Goal: Book appointment/travel/reservation

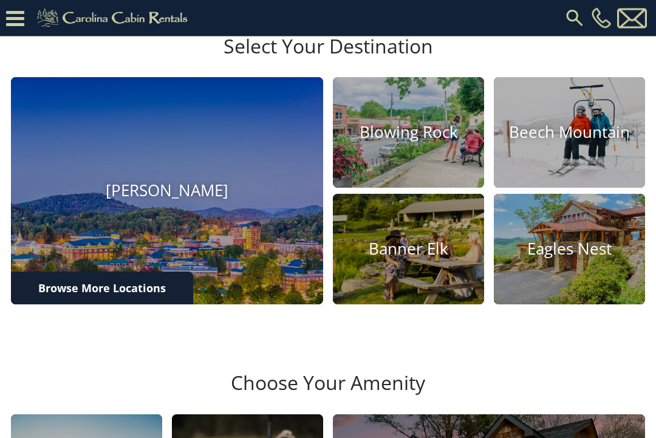
scroll to position [324, 0]
click at [558, 259] on h4 "Eagles Nest" at bounding box center [569, 249] width 151 height 19
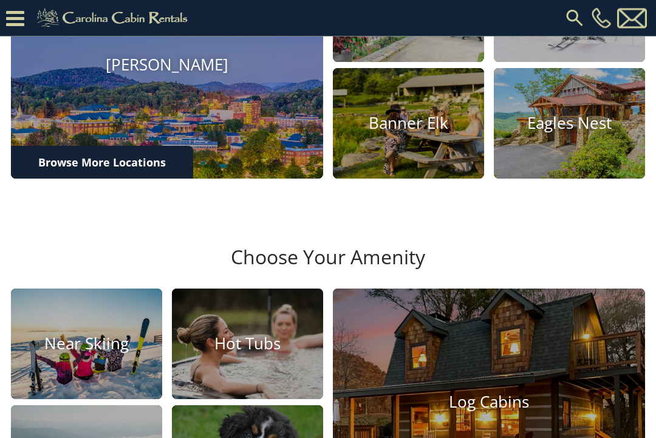
scroll to position [427, 0]
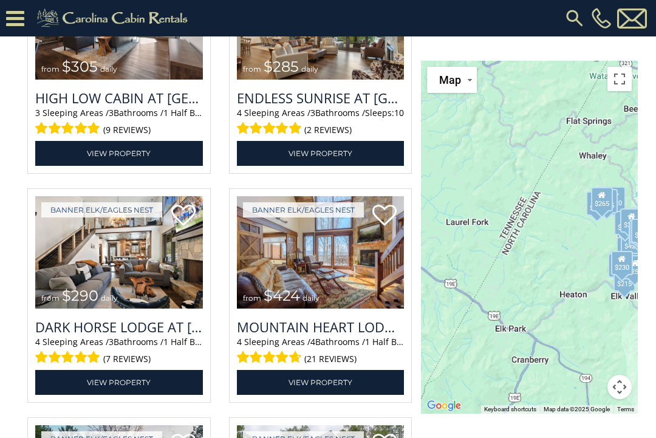
scroll to position [1995, 0]
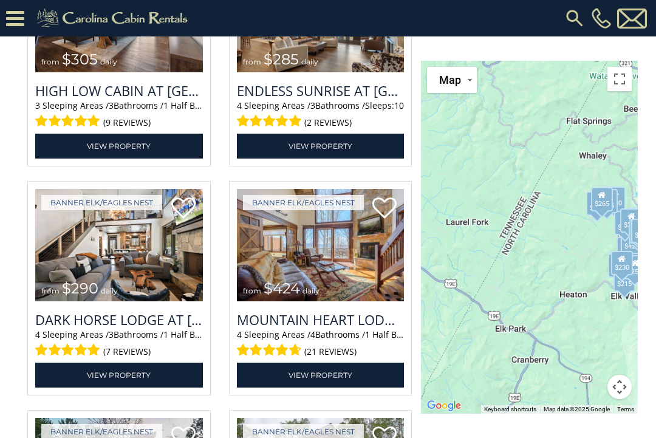
click at [617, 393] on button "Map camera controls" at bounding box center [620, 387] width 24 height 24
click at [591, 358] on button "Move right" at bounding box center [589, 357] width 24 height 24
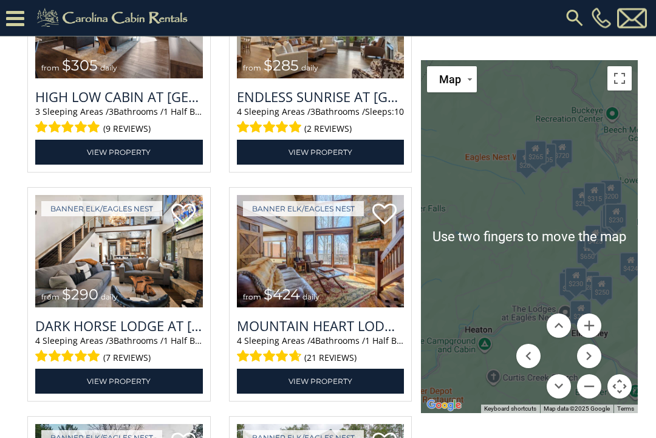
scroll to position [1989, 0]
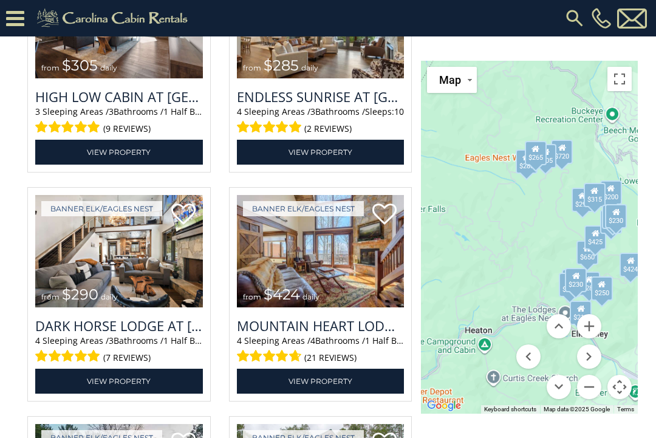
click at [584, 349] on button "Move right" at bounding box center [589, 357] width 24 height 24
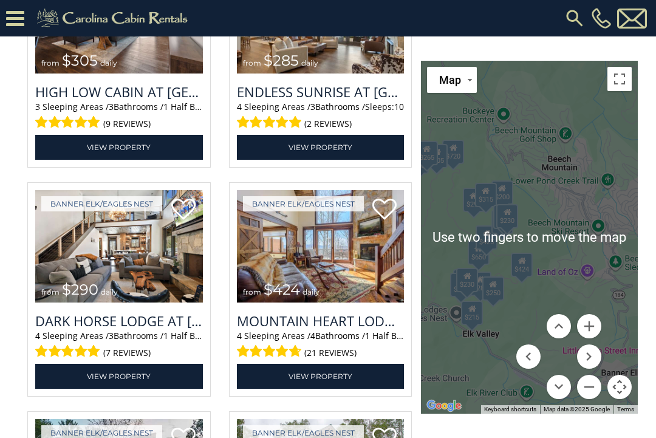
scroll to position [1993, 0]
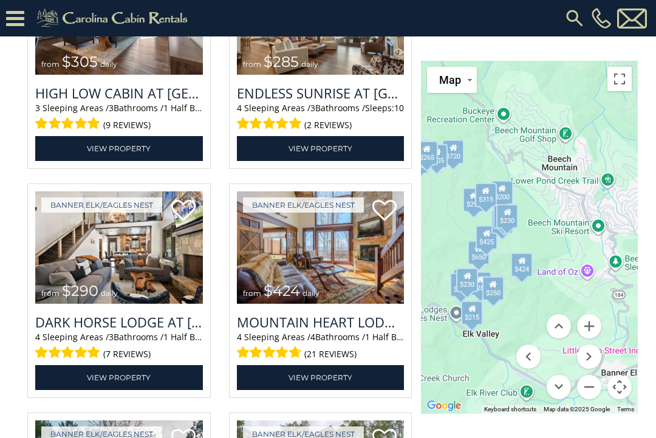
click at [552, 393] on button "Move down" at bounding box center [559, 387] width 24 height 24
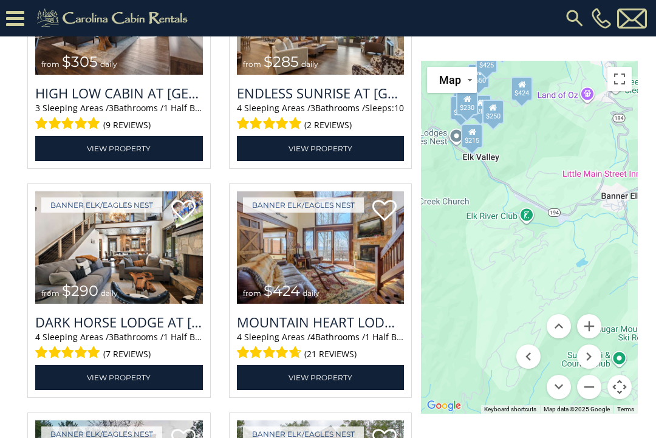
click at [591, 365] on button "Move right" at bounding box center [589, 357] width 24 height 24
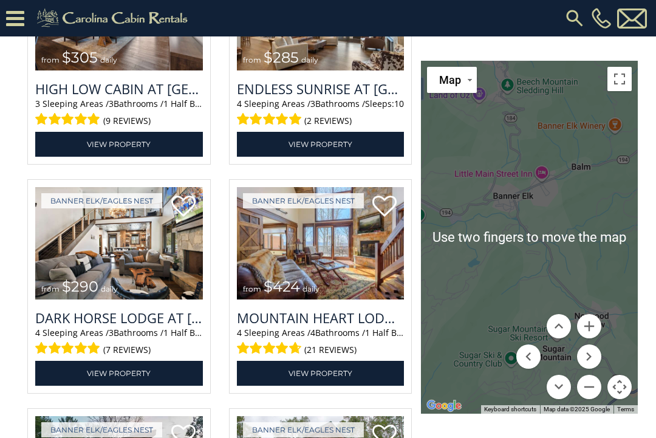
scroll to position [1990, 0]
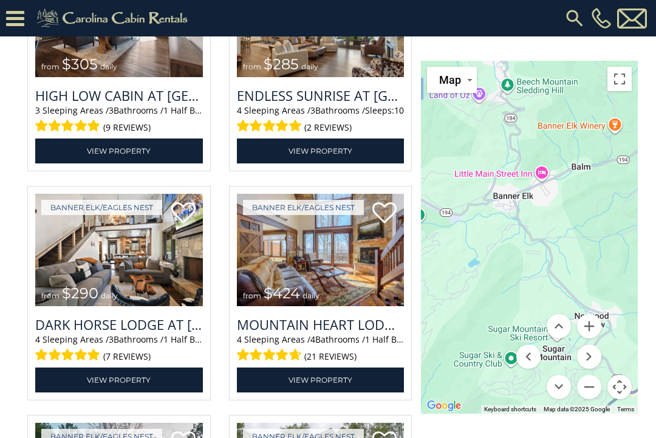
click at [558, 394] on button "Move down" at bounding box center [559, 387] width 24 height 24
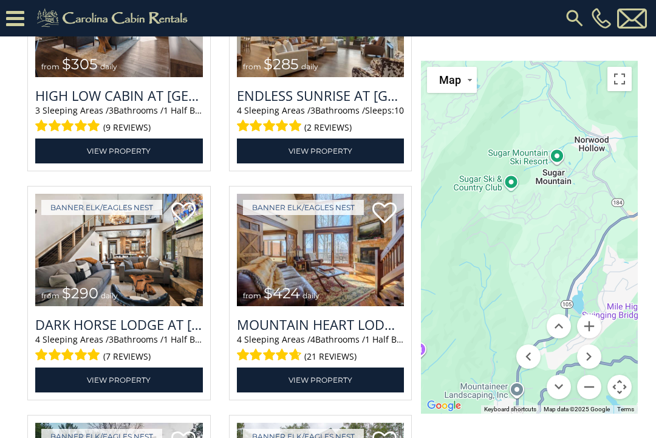
click at [594, 367] on button "Move right" at bounding box center [589, 357] width 24 height 24
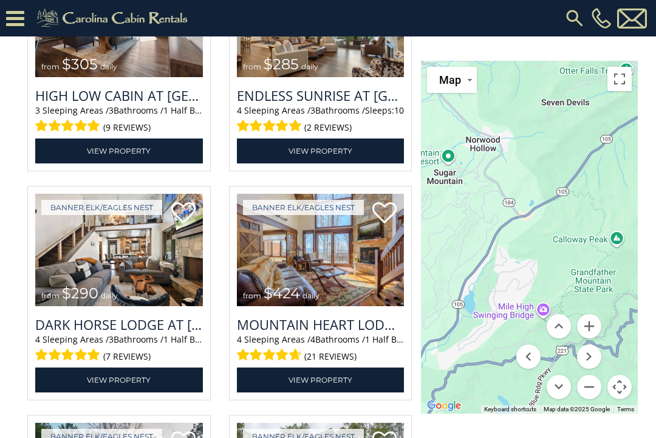
click at [561, 329] on button "Move up" at bounding box center [559, 326] width 24 height 24
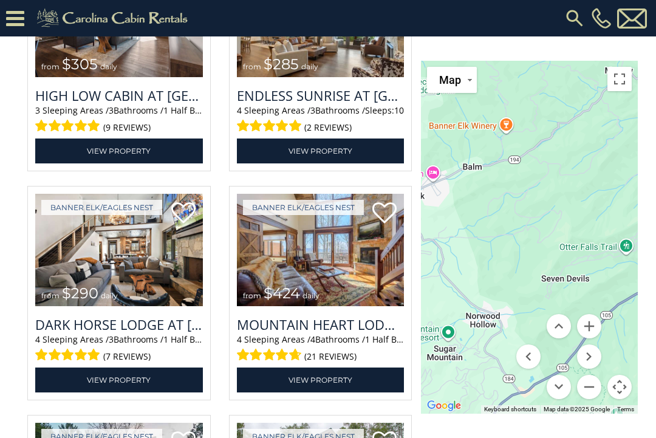
click at [555, 325] on button "Move up" at bounding box center [559, 326] width 24 height 24
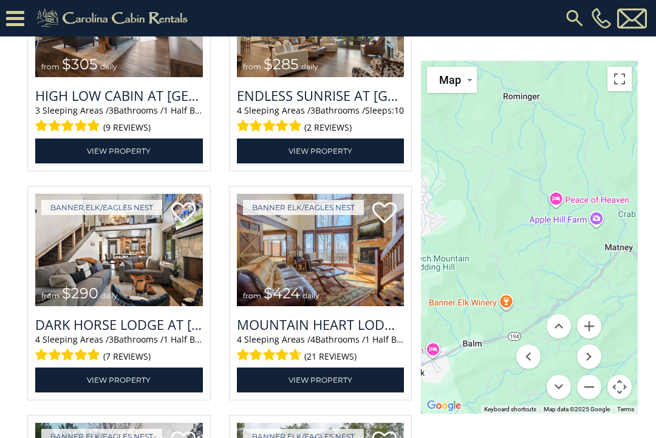
click at [593, 362] on button "Move right" at bounding box center [589, 357] width 24 height 24
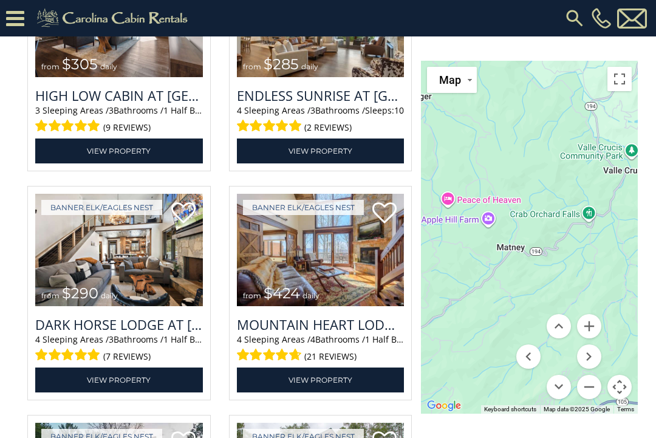
click at [599, 357] on button "Move right" at bounding box center [589, 357] width 24 height 24
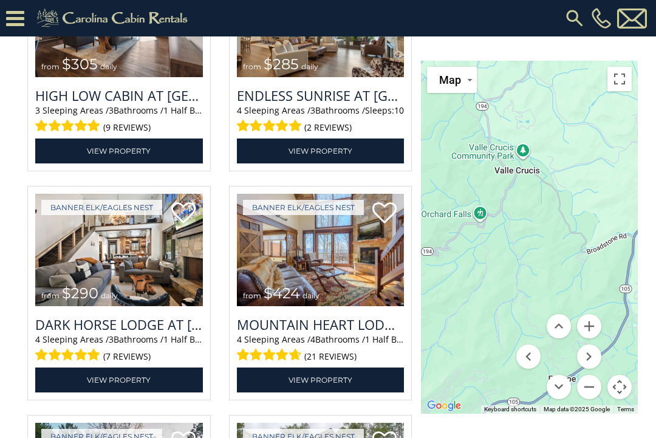
click at [596, 363] on button "Move right" at bounding box center [589, 357] width 24 height 24
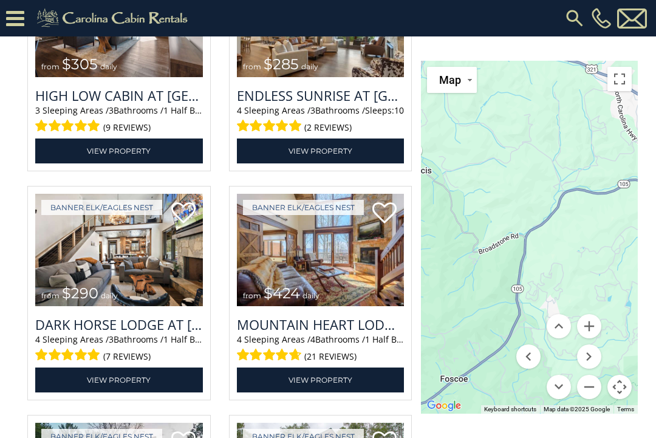
click at [596, 359] on button "Move right" at bounding box center [589, 357] width 24 height 24
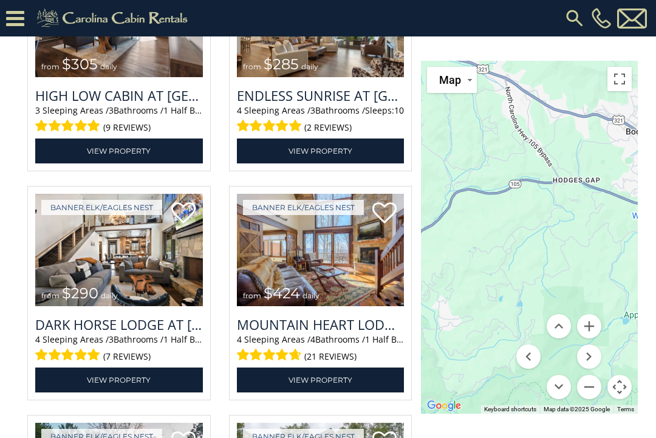
click at [596, 365] on button "Move right" at bounding box center [589, 357] width 24 height 24
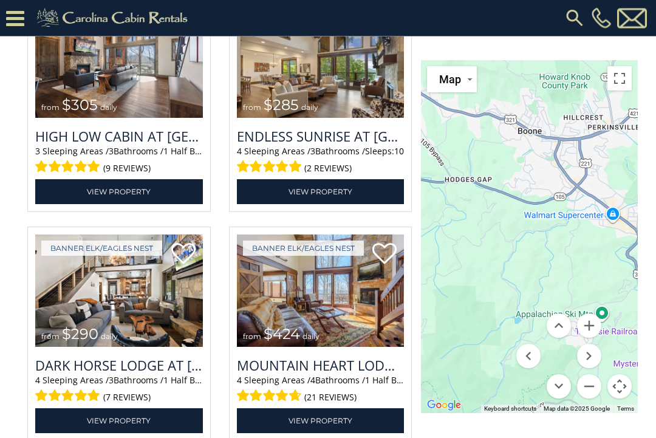
scroll to position [1946, 0]
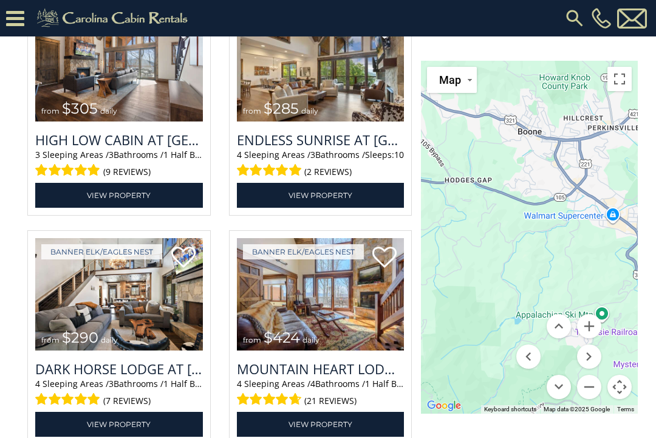
click at [527, 347] on button "Move left" at bounding box center [529, 357] width 24 height 24
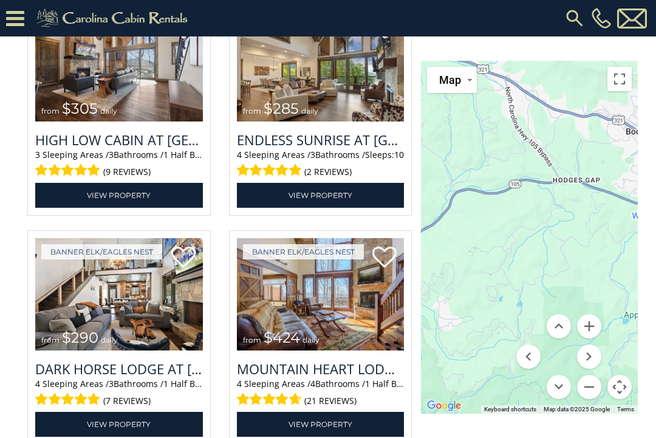
click at [583, 362] on button "Move right" at bounding box center [589, 357] width 24 height 24
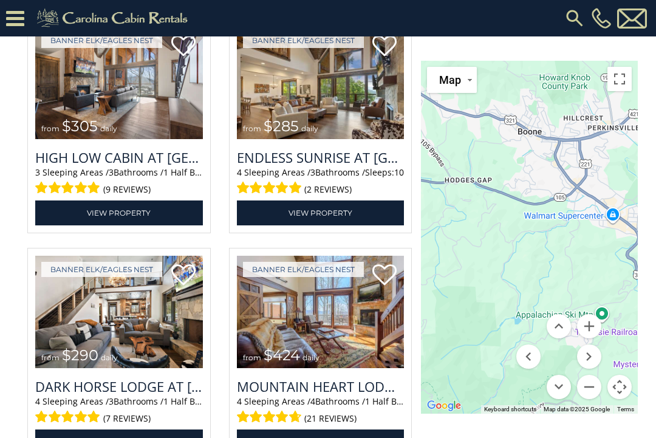
scroll to position [1927, 0]
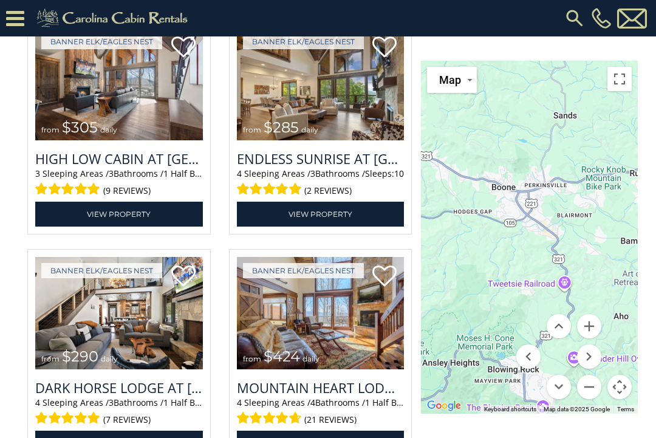
click at [531, 359] on button "Move left" at bounding box center [529, 357] width 24 height 24
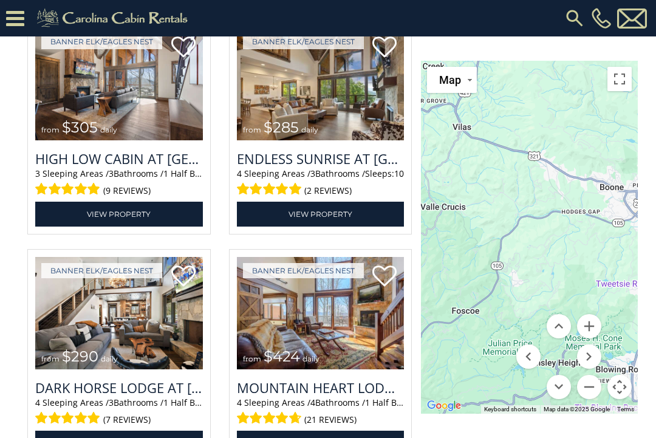
click at [524, 365] on button "Move left" at bounding box center [529, 357] width 24 height 24
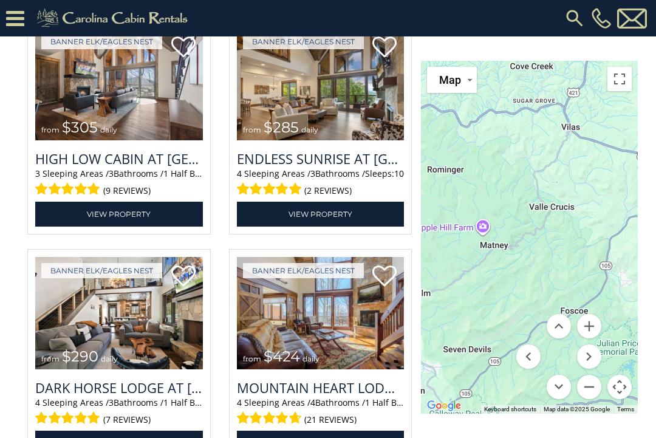
click at [534, 365] on button "Move left" at bounding box center [529, 357] width 24 height 24
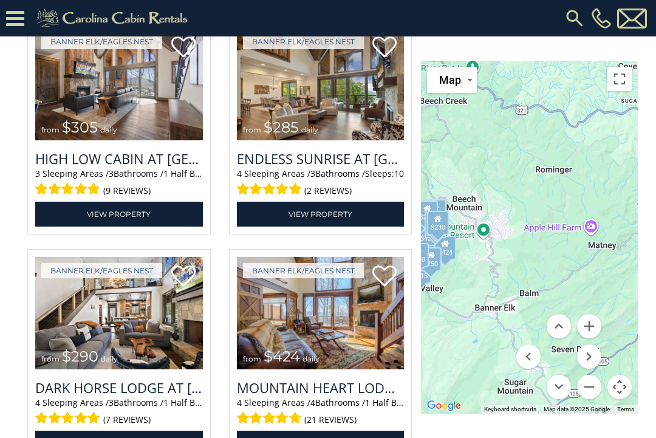
click at [599, 359] on button "Move right" at bounding box center [589, 357] width 24 height 24
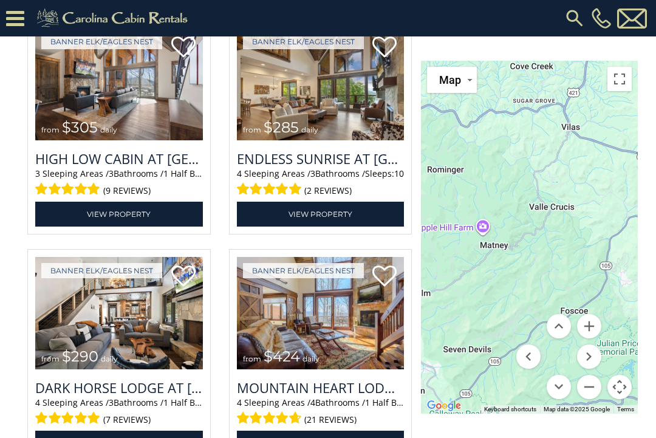
click at [536, 366] on button "Move left" at bounding box center [529, 357] width 24 height 24
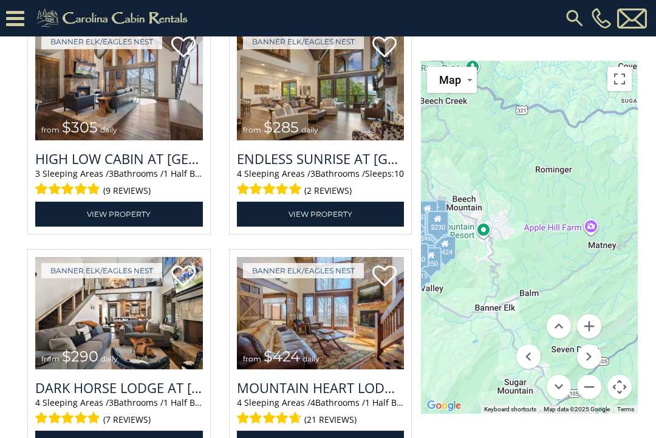
click at [554, 390] on button "Move down" at bounding box center [559, 387] width 24 height 24
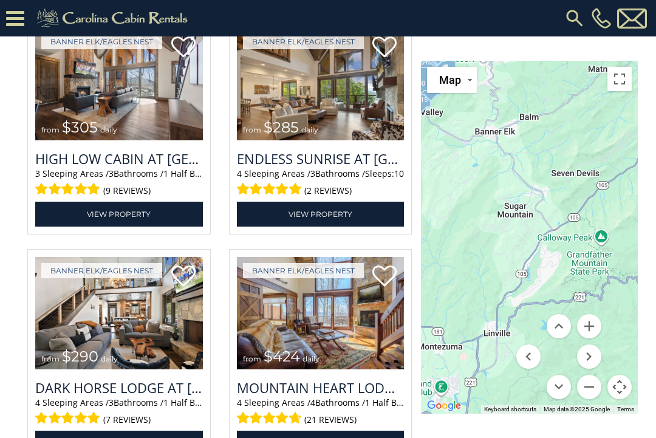
click at [552, 390] on button "Move down" at bounding box center [559, 387] width 24 height 24
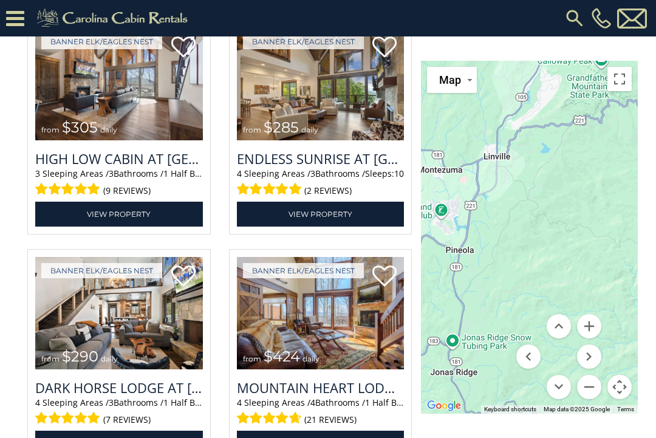
click at [522, 357] on button "Move left" at bounding box center [529, 357] width 24 height 24
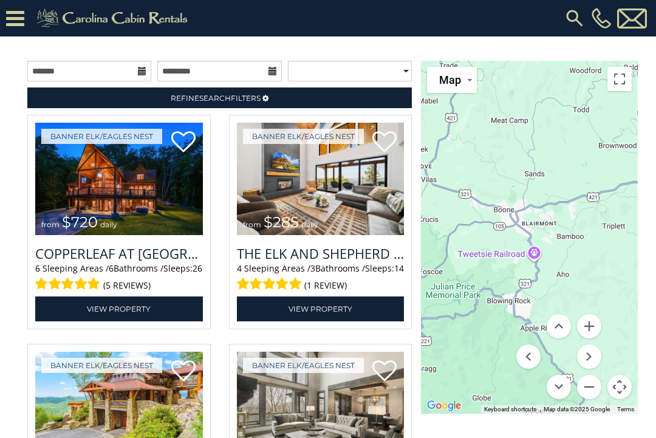
scroll to position [1174, 0]
